Goal: Task Accomplishment & Management: Complete application form

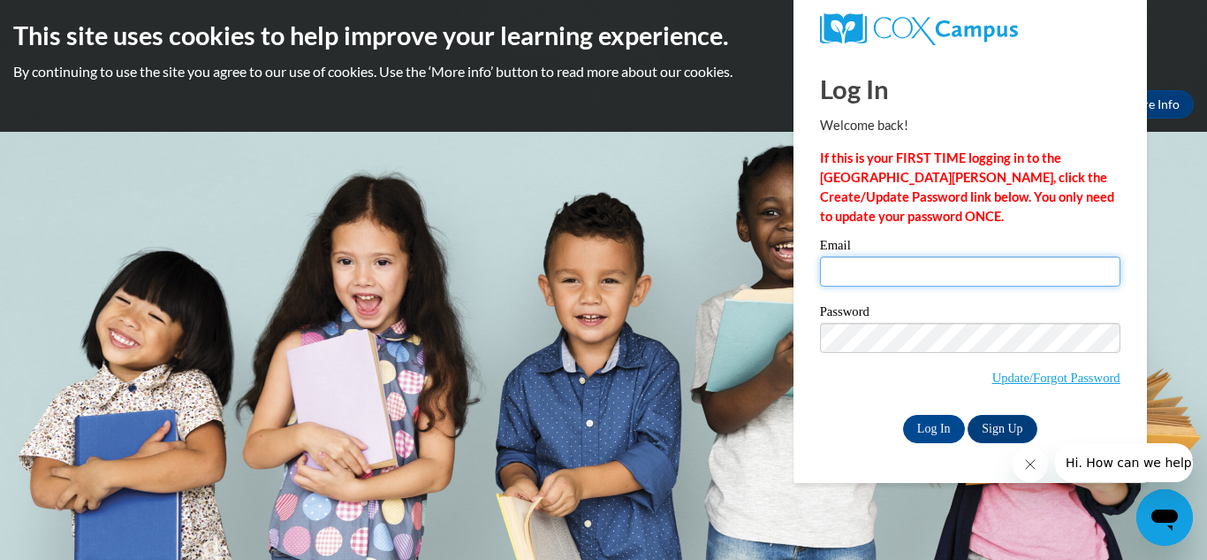
click at [893, 259] on input "Email" at bounding box center [970, 271] width 301 height 30
paste input "[EMAIL_ADDRESS][DOMAIN_NAME]"
type input "[EMAIL_ADDRESS][DOMAIN_NAME]"
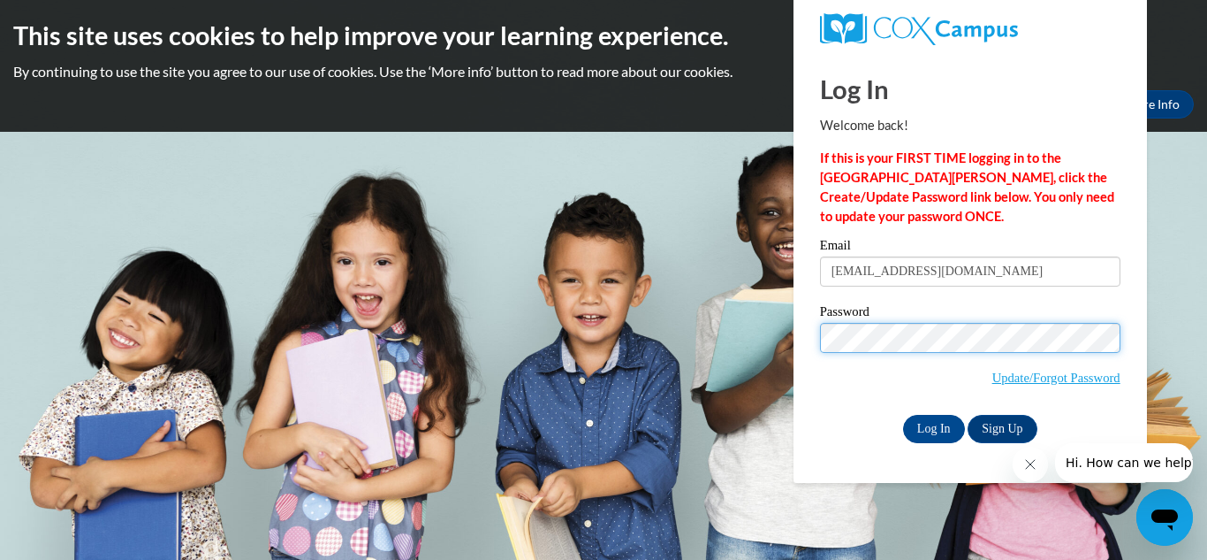
click at [903, 415] on input "Log In" at bounding box center [934, 429] width 62 height 28
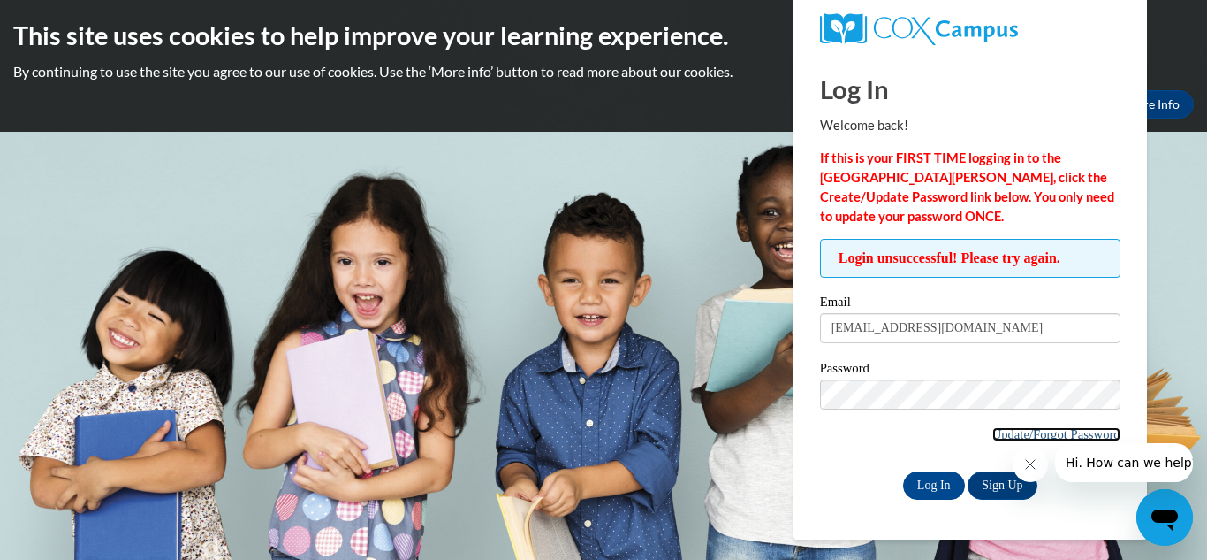
click at [1010, 439] on link "Update/Forgot Password" at bounding box center [1057, 434] width 128 height 14
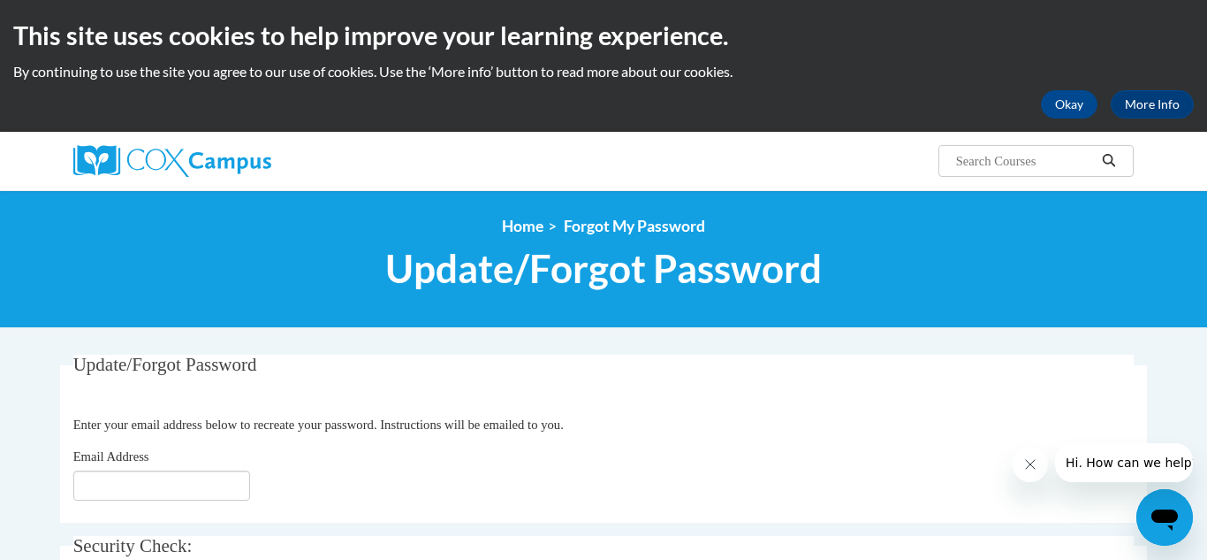
scroll to position [36, 0]
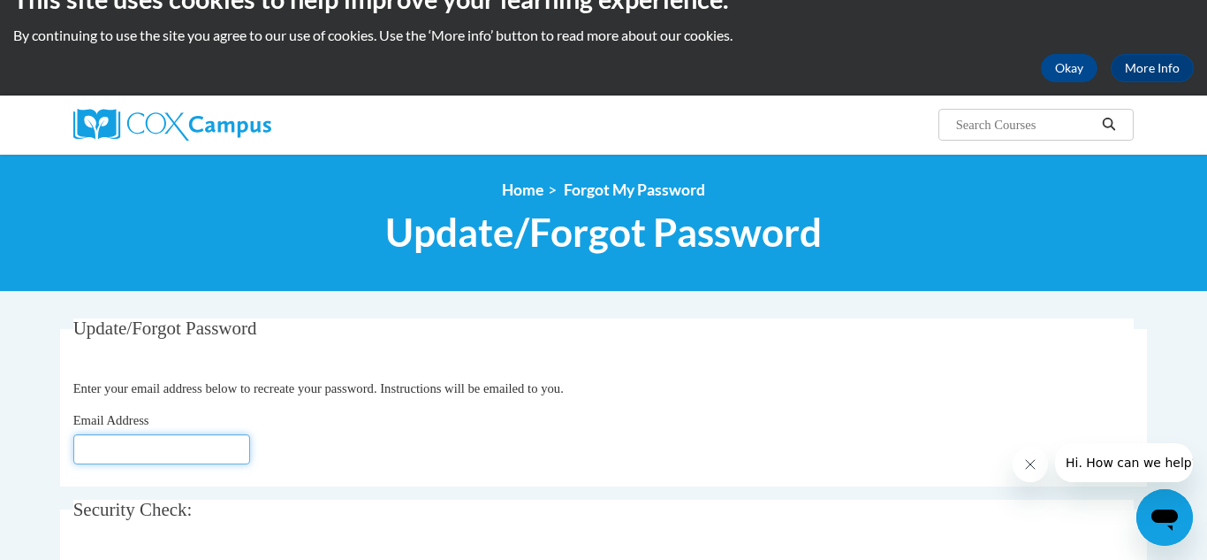
click at [217, 446] on input "Email Address" at bounding box center [161, 449] width 177 height 30
paste input "MAvera1856@stu.southernregional.edu"
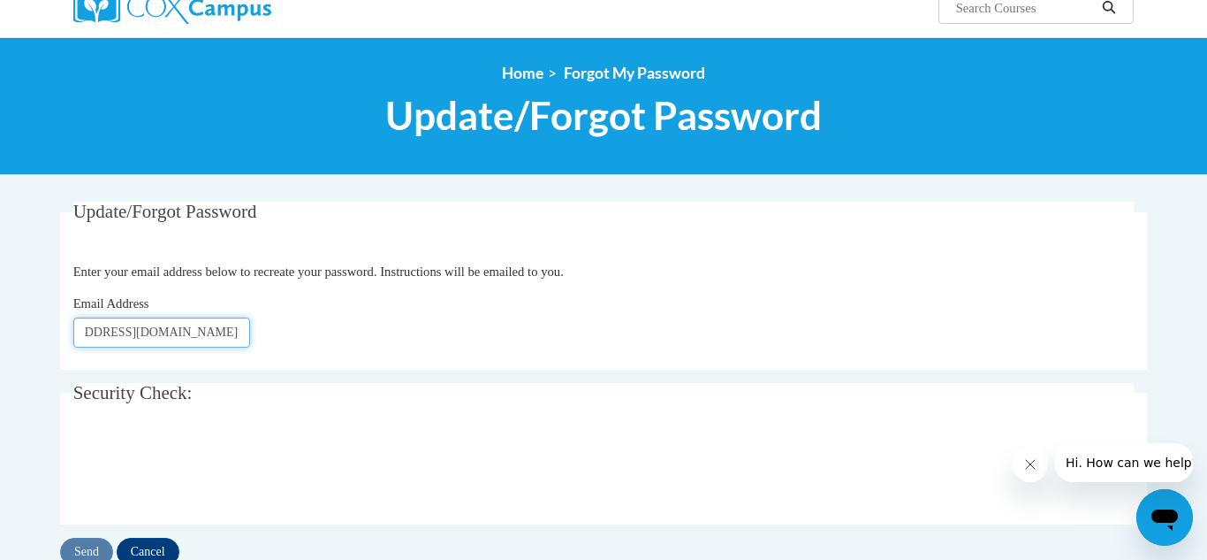
scroll to position [217, 0]
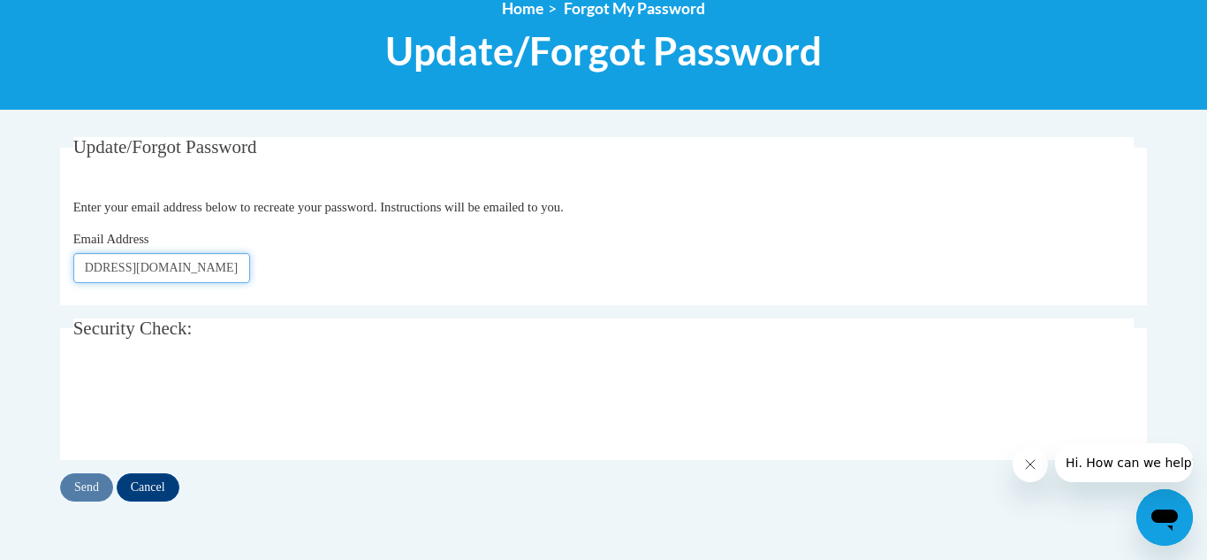
type input "MAvera1856@stu.southernregional.edu"
click at [85, 487] on input "Send" at bounding box center [86, 487] width 53 height 28
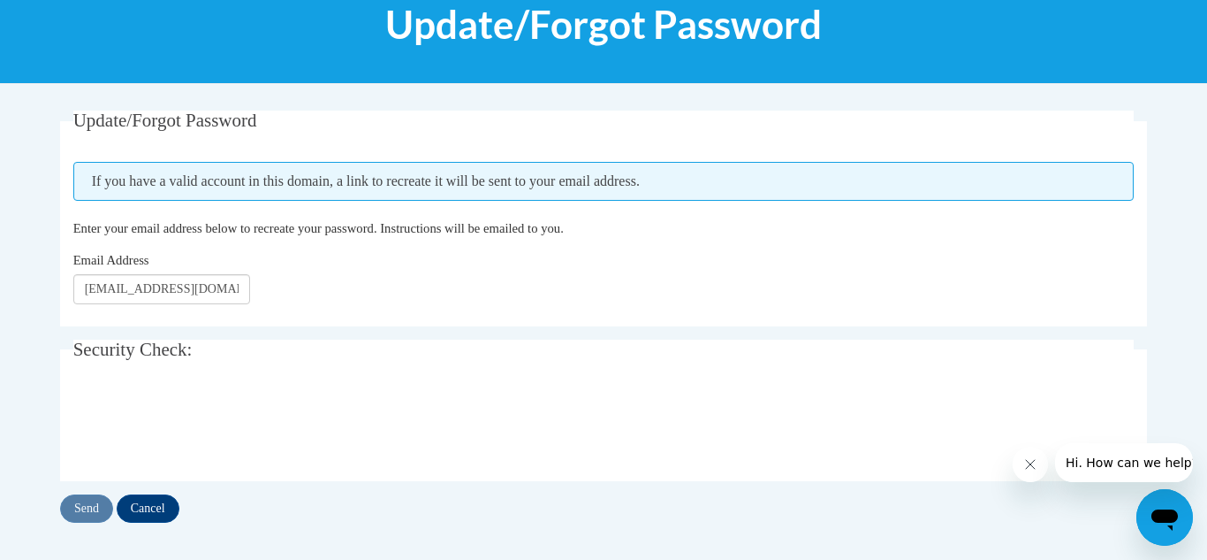
scroll to position [252, 0]
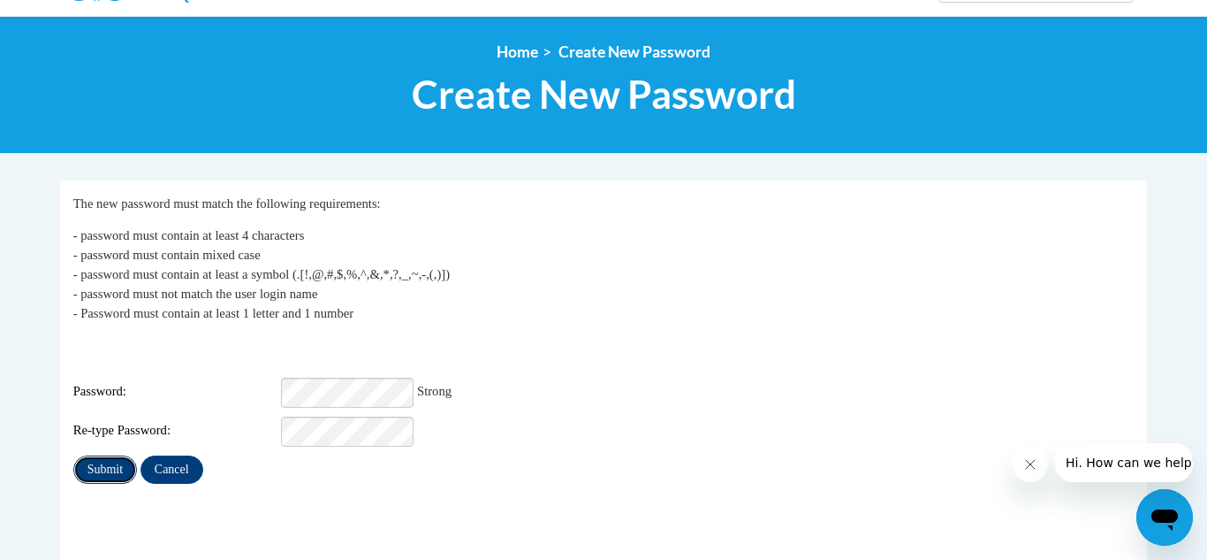
click at [90, 455] on input "Submit" at bounding box center [105, 469] width 64 height 28
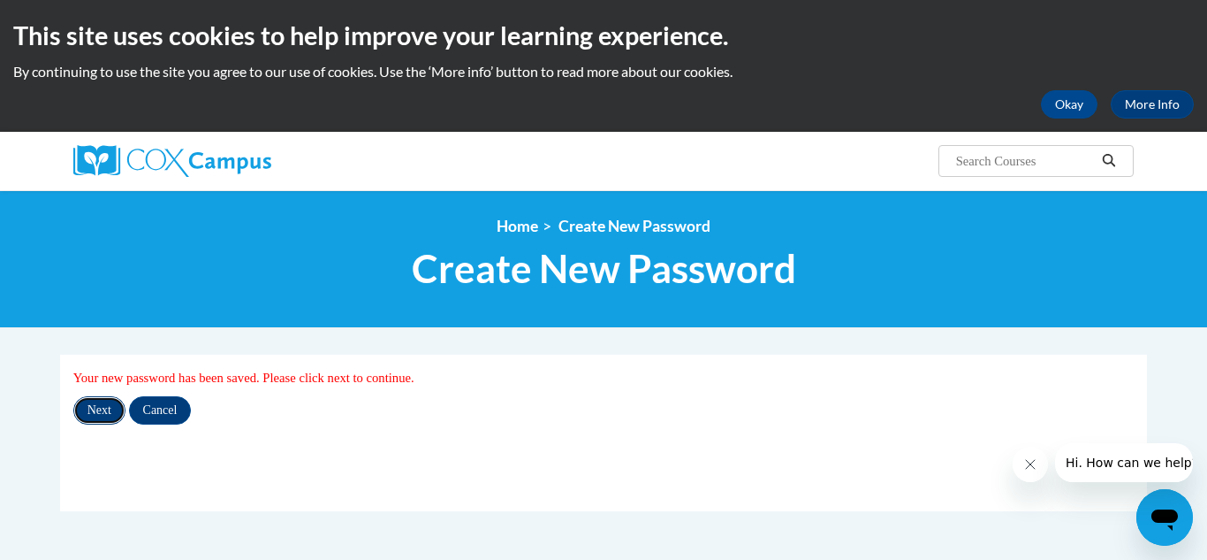
click at [86, 400] on input "Next" at bounding box center [99, 410] width 52 height 28
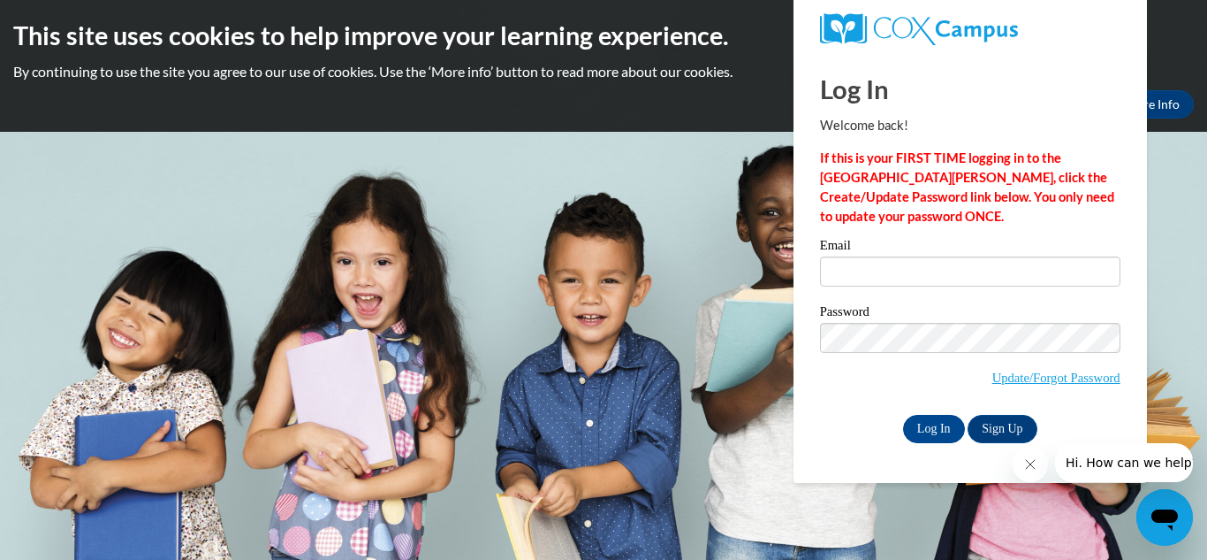
click at [1033, 464] on icon "Close message from company" at bounding box center [1031, 464] width 14 height 14
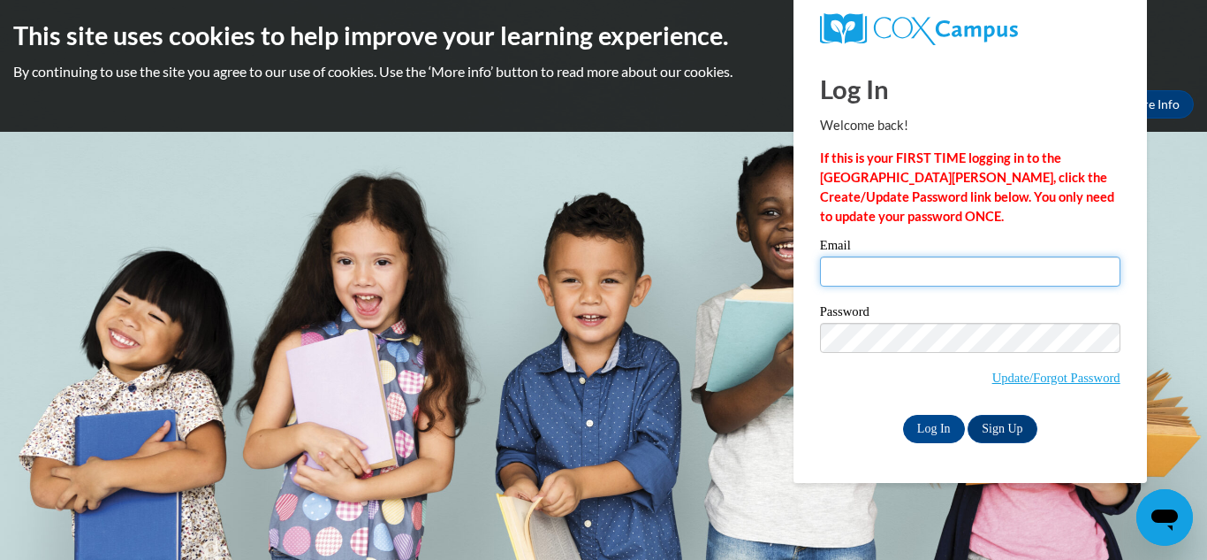
type input "mavera1856@stu.southernregional.edu"
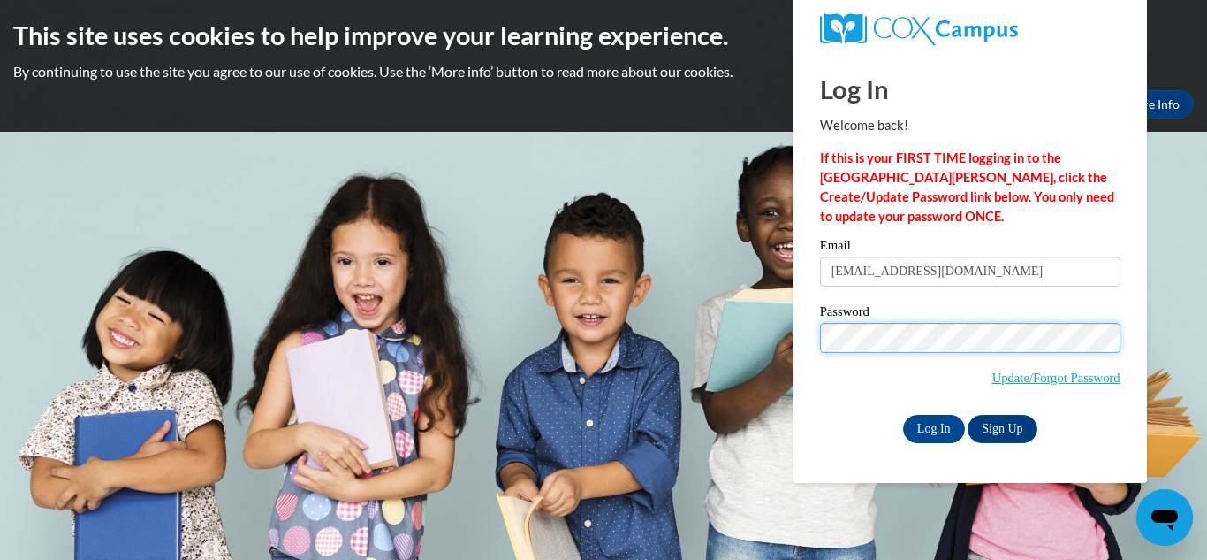
click at [786, 321] on body "This site uses cookies to help improve your learning experience. By continuing …" at bounding box center [603, 280] width 1207 height 560
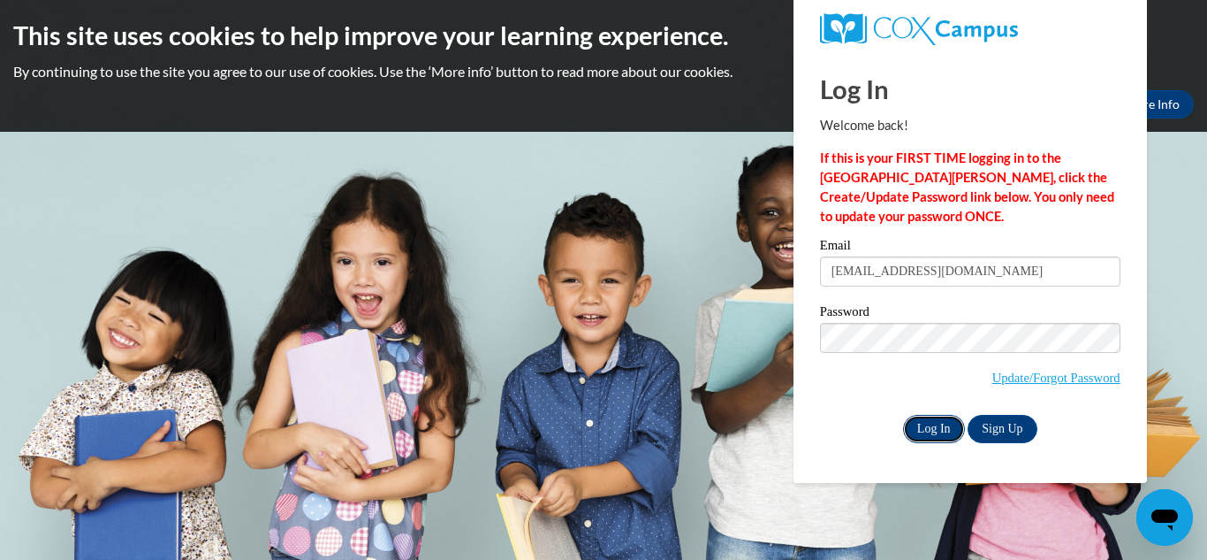
click at [918, 423] on input "Log In" at bounding box center [934, 429] width 62 height 28
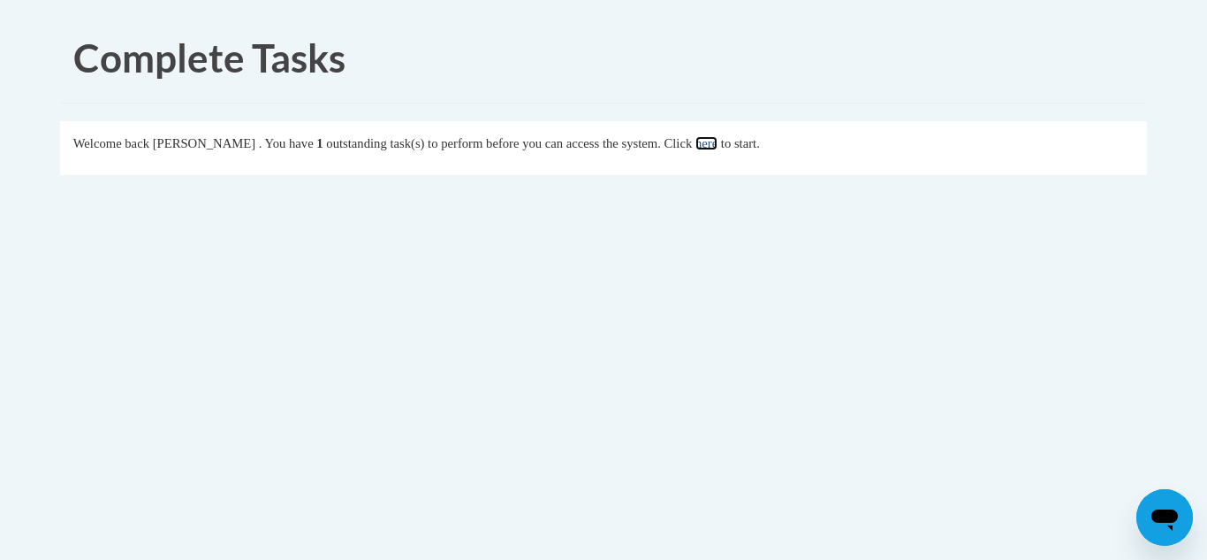
click at [718, 141] on link "here" at bounding box center [707, 143] width 22 height 14
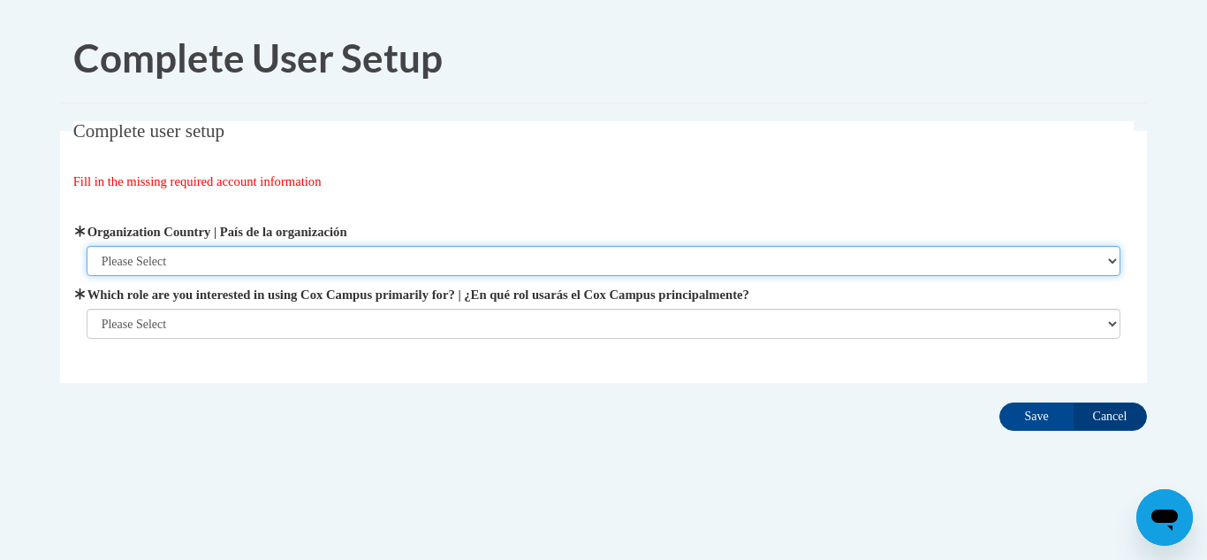
click at [701, 270] on select "Please Select [GEOGRAPHIC_DATA] | [GEOGRAPHIC_DATA] Outside of [GEOGRAPHIC_DATA…" at bounding box center [604, 261] width 1035 height 30
select select "ad49bcad-a171-4b2e-b99c-48b446064914"
click at [87, 246] on select "Please Select [GEOGRAPHIC_DATA] | [GEOGRAPHIC_DATA] Outside of [GEOGRAPHIC_DATA…" at bounding box center [604, 261] width 1035 height 30
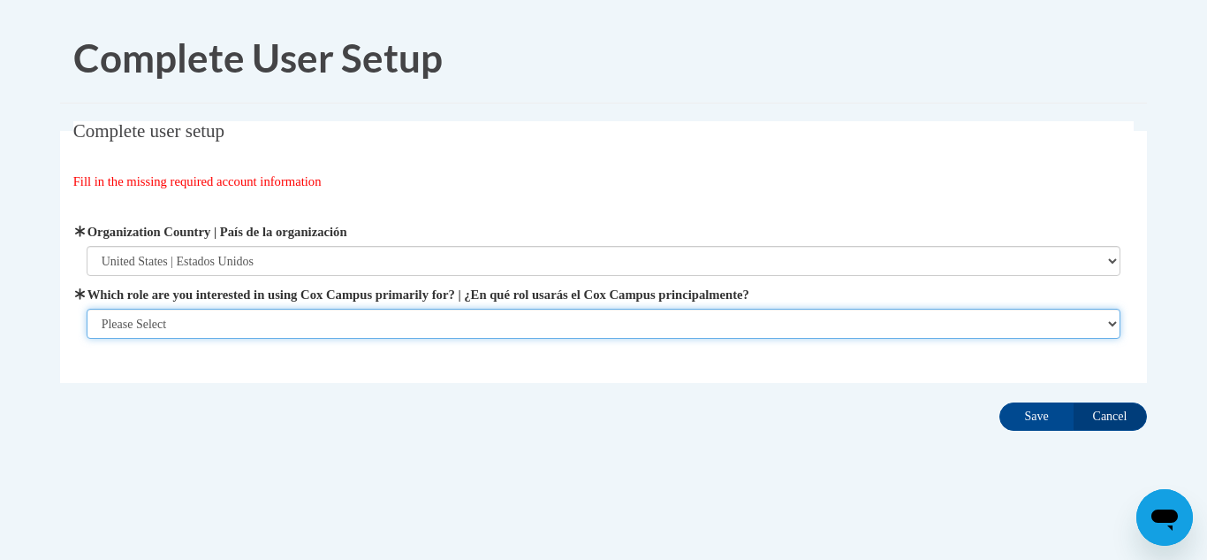
click at [640, 317] on select "Please Select College/University | Colegio/Universidad Community/Nonprofit Part…" at bounding box center [604, 324] width 1035 height 30
select select "5a18ea06-2b54-4451-96f2-d152daf9eac5"
click at [87, 339] on select "Please Select College/University | Colegio/Universidad Community/Nonprofit Part…" at bounding box center [604, 324] width 1035 height 30
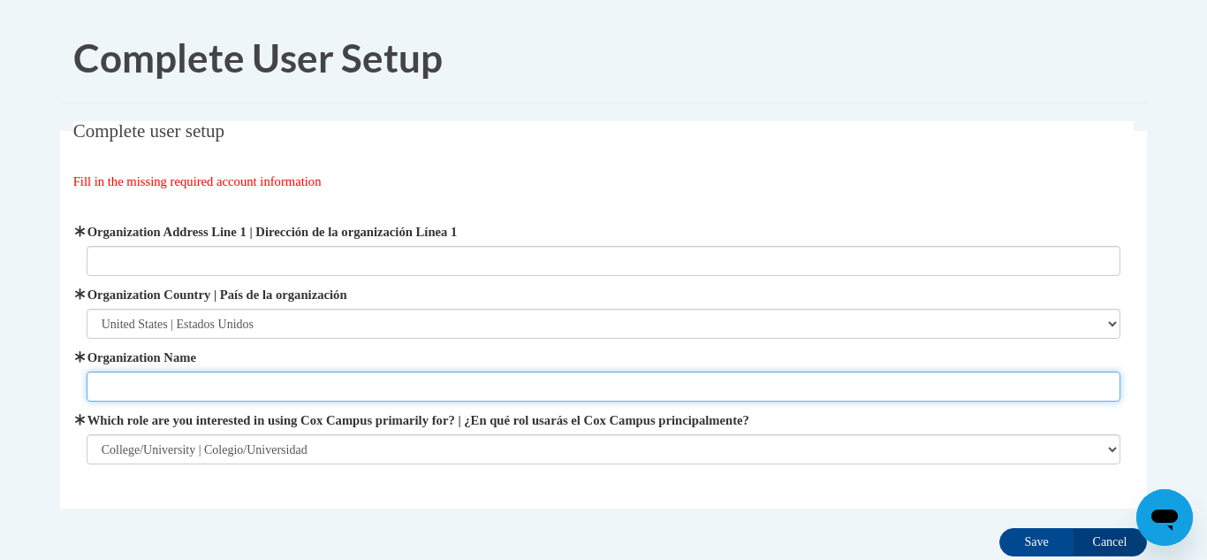
click at [626, 386] on input "Organization Name" at bounding box center [604, 386] width 1035 height 30
type input "[GEOGRAPHIC_DATA]"
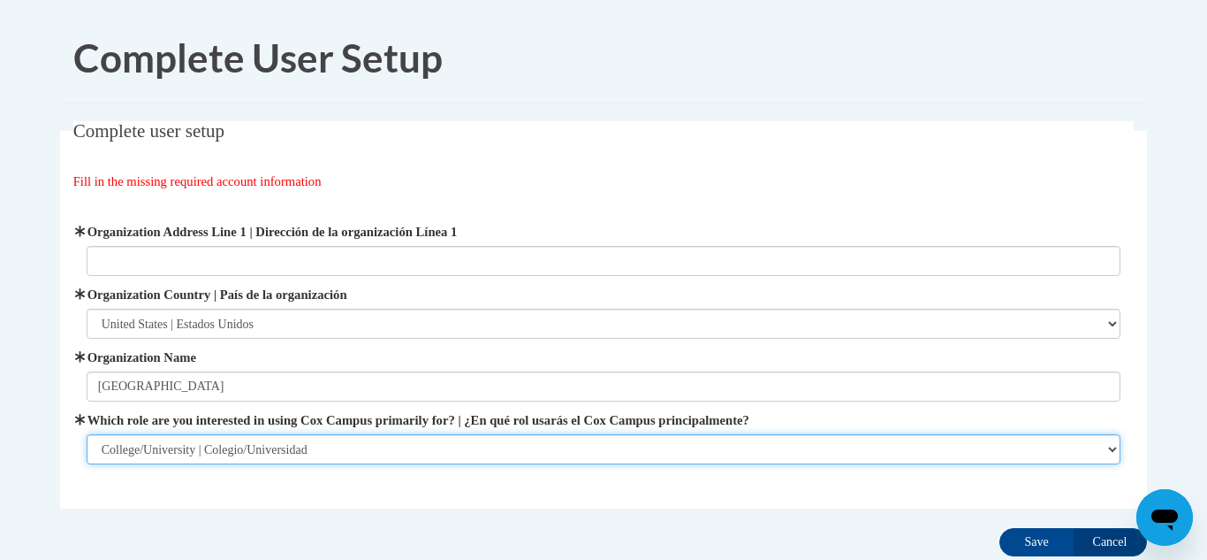
click at [544, 448] on select "Please Select College/University | Colegio/Universidad Community/Nonprofit Part…" at bounding box center [604, 449] width 1035 height 30
click at [545, 447] on select "Please Select College/University | Colegio/Universidad Community/Nonprofit Part…" at bounding box center [604, 449] width 1035 height 30
click at [87, 434] on select "Please Select College/University | Colegio/Universidad Community/Nonprofit Part…" at bounding box center [604, 449] width 1035 height 30
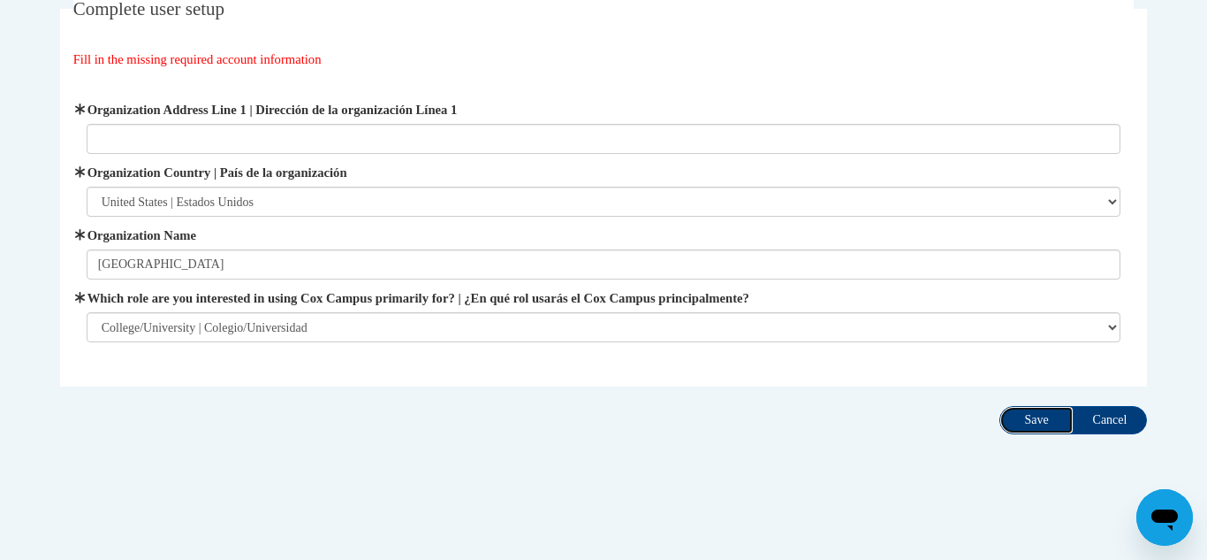
click at [1025, 410] on input "Save" at bounding box center [1037, 420] width 74 height 28
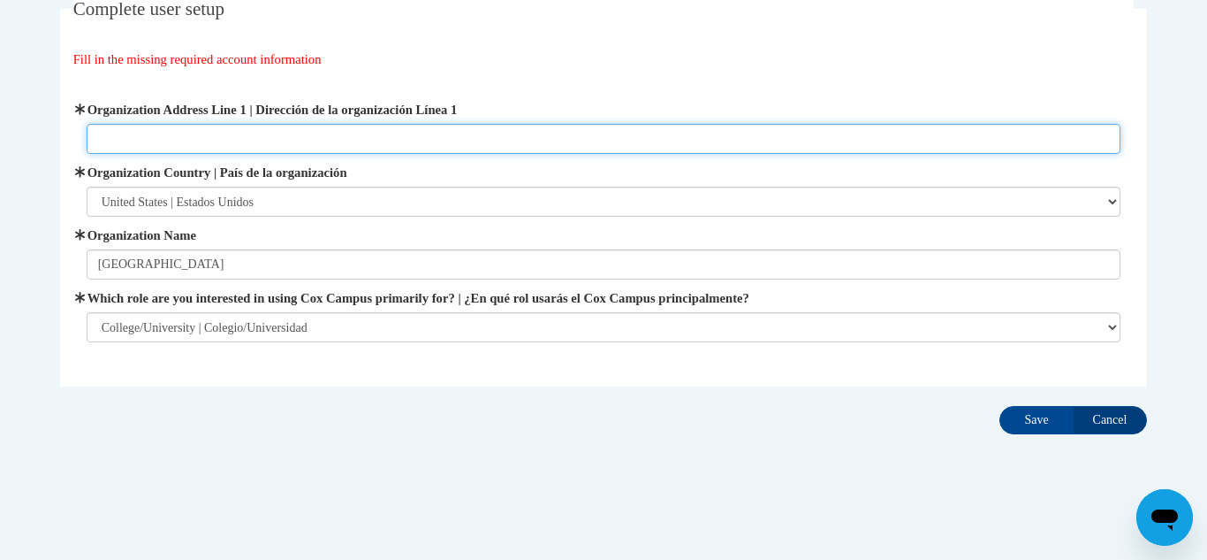
click at [624, 132] on input "Organization Address Line 1 | Dirección de la organización Línea 1" at bounding box center [604, 139] width 1035 height 30
click at [421, 135] on input "Organization Address Line 1 | Dirección de la organización Línea 1" at bounding box center [604, 139] width 1035 height 30
paste input "[STREET_ADDRESS]"
type input "[STREET_ADDRESS]"
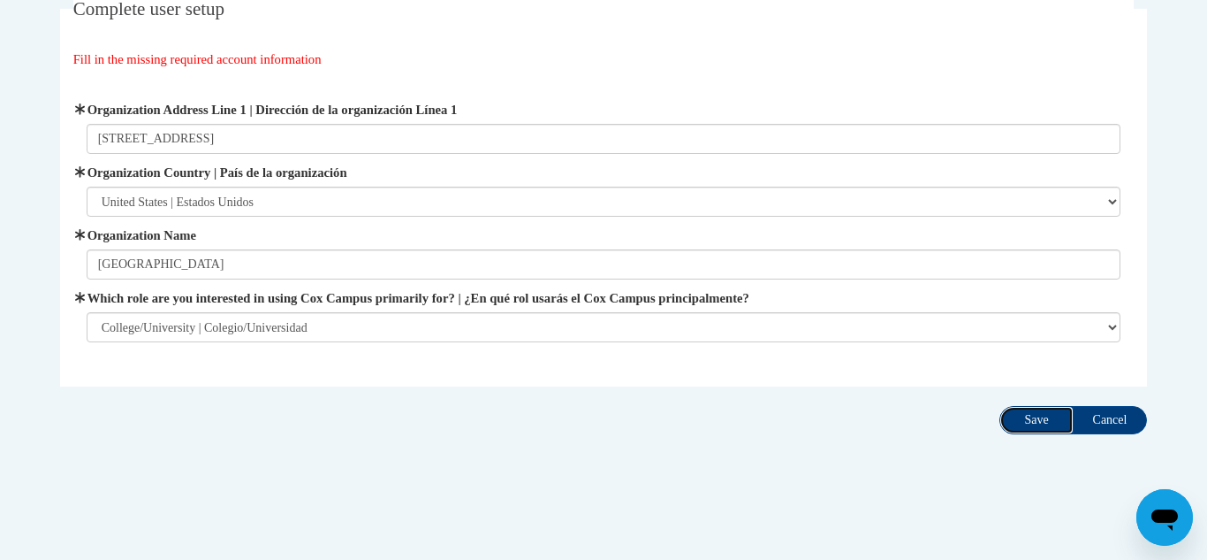
click at [1032, 428] on input "Save" at bounding box center [1037, 420] width 74 height 28
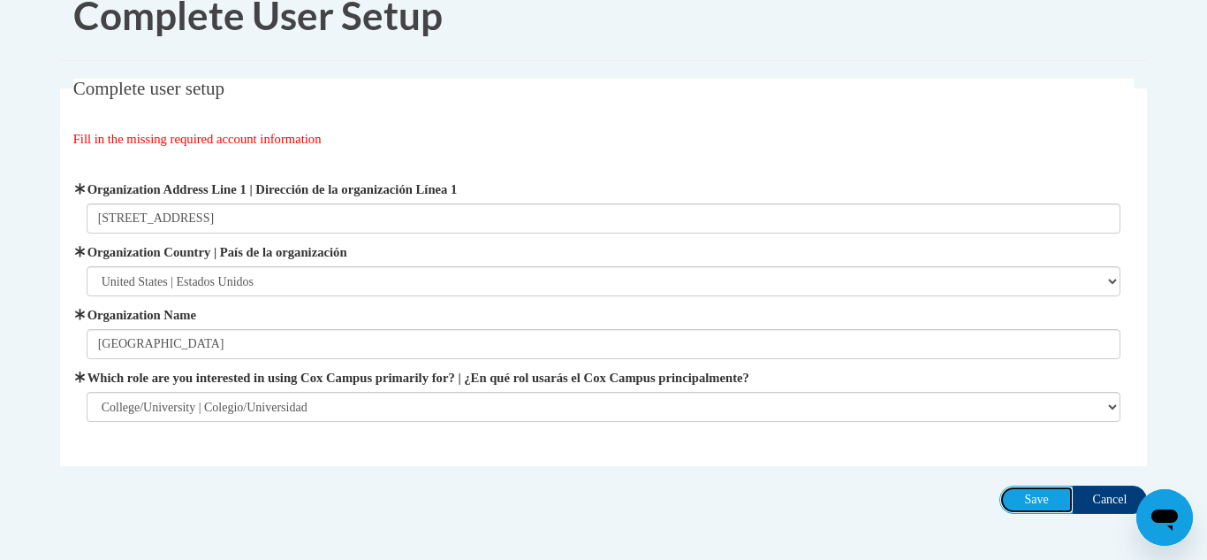
scroll to position [23, 0]
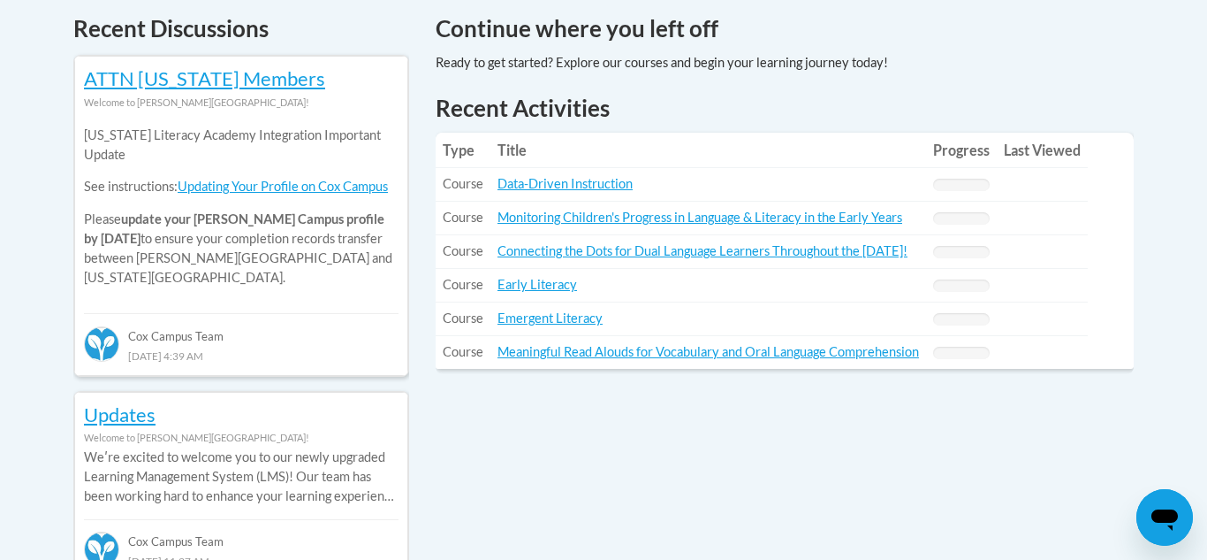
scroll to position [769, 0]
